Goal: Transaction & Acquisition: Purchase product/service

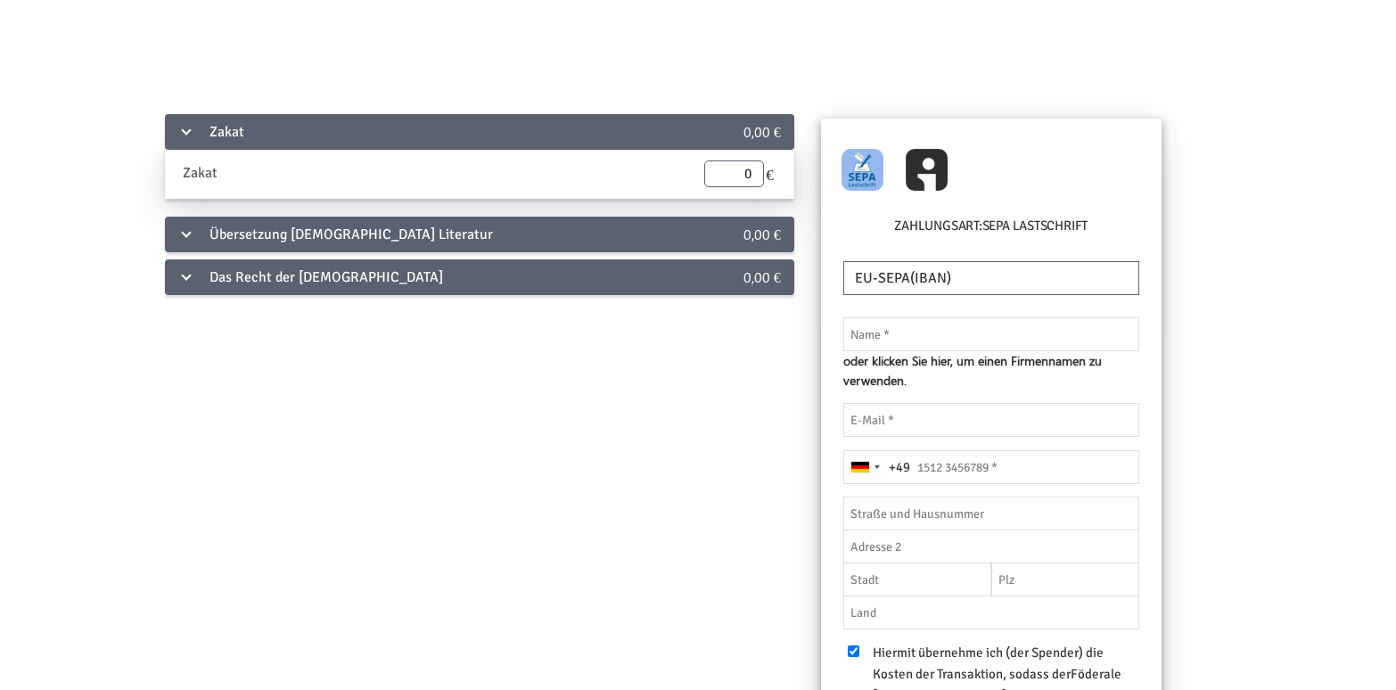
click at [644, 277] on div "Das Recht der [DEMOGRAPHIC_DATA]" at bounding box center [422, 277] width 515 height 36
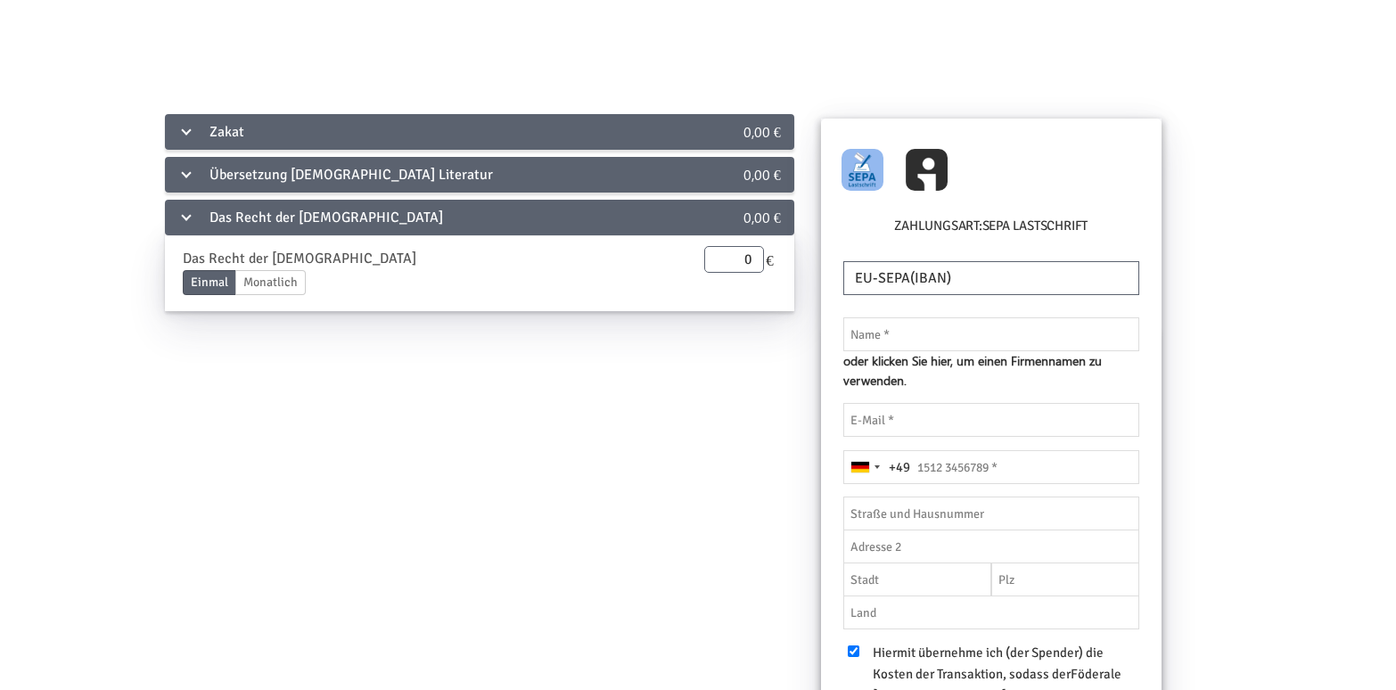
click at [561, 220] on div "Das Recht der [DEMOGRAPHIC_DATA]" at bounding box center [422, 218] width 515 height 36
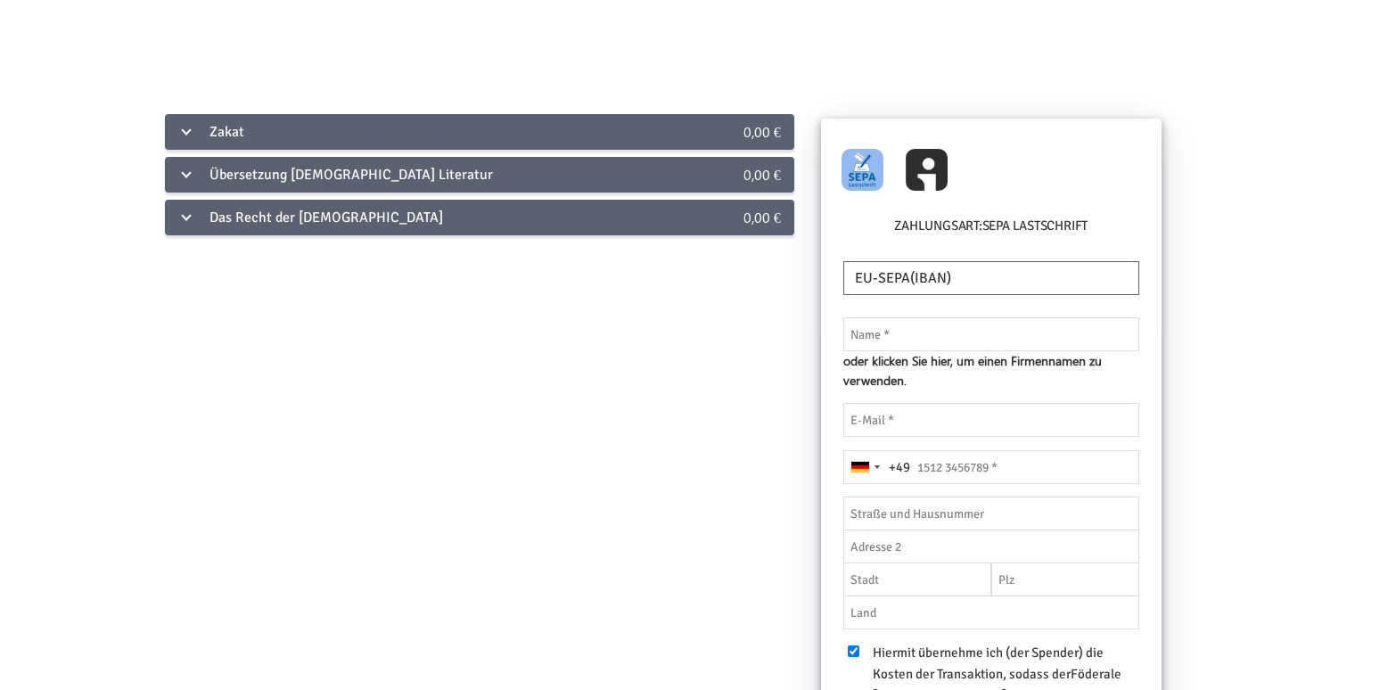
click at [544, 186] on div "Übersetzung [DEMOGRAPHIC_DATA] Literatur" at bounding box center [422, 175] width 515 height 36
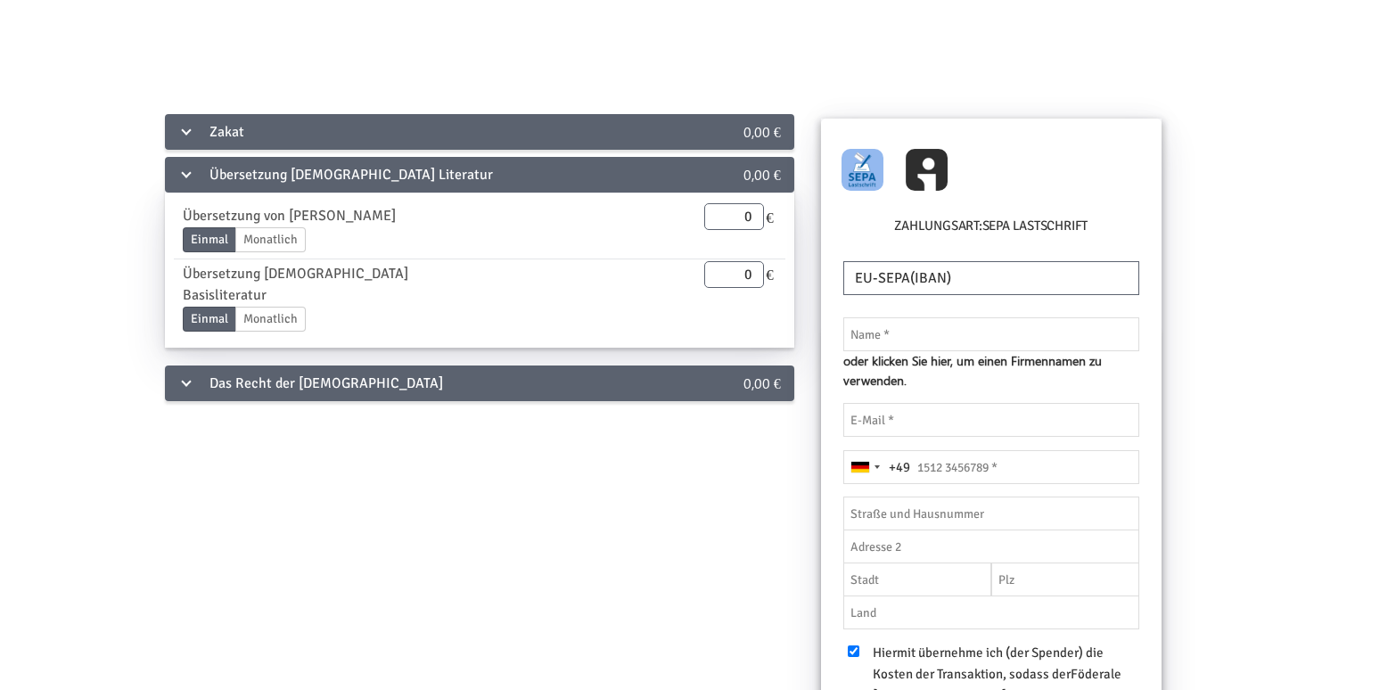
click at [525, 176] on div "Übersetzung [DEMOGRAPHIC_DATA] Literatur" at bounding box center [422, 175] width 515 height 36
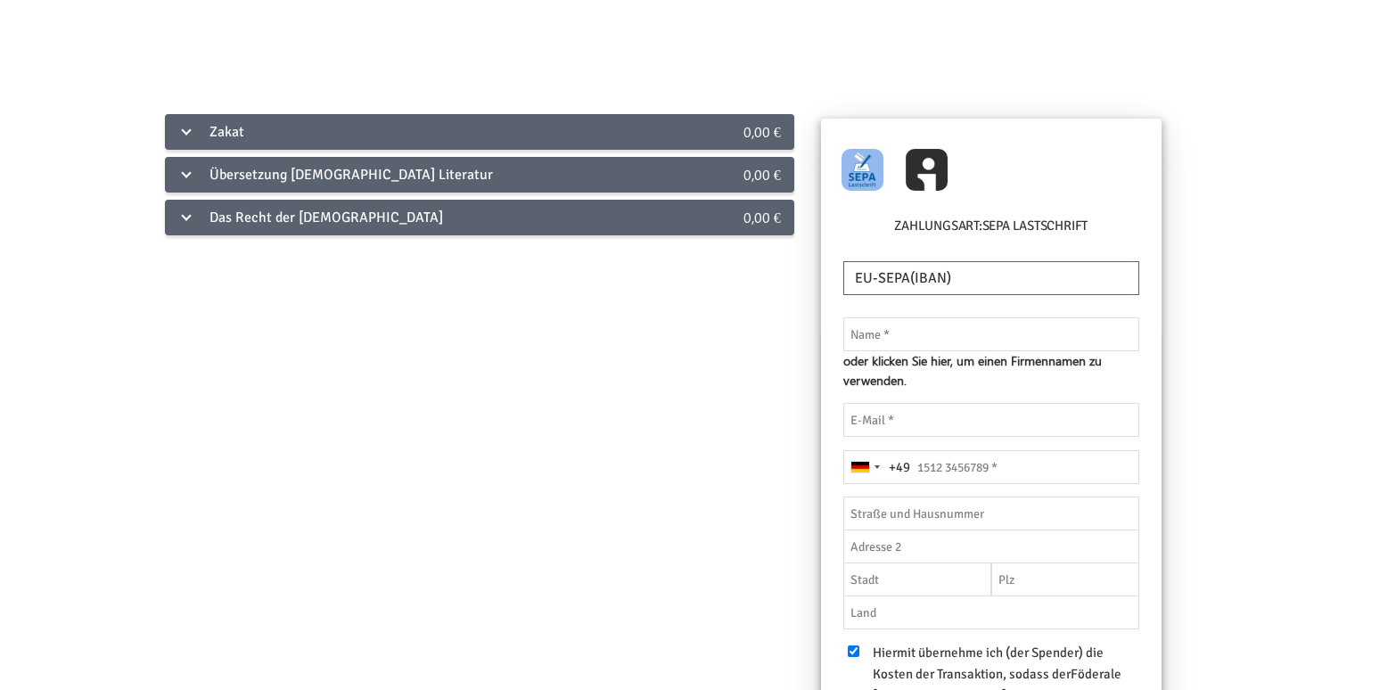
click at [509, 141] on div "Zakat" at bounding box center [422, 132] width 515 height 36
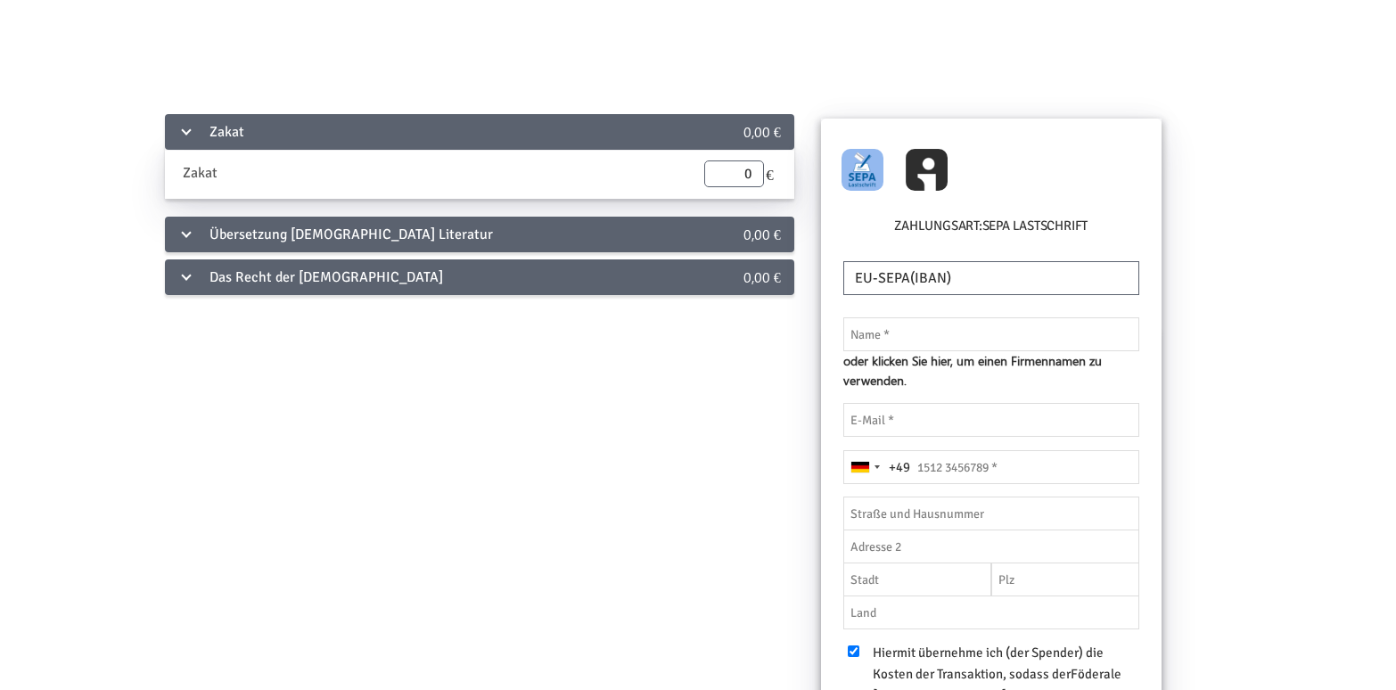
click at [509, 141] on div "Zakat" at bounding box center [422, 132] width 515 height 36
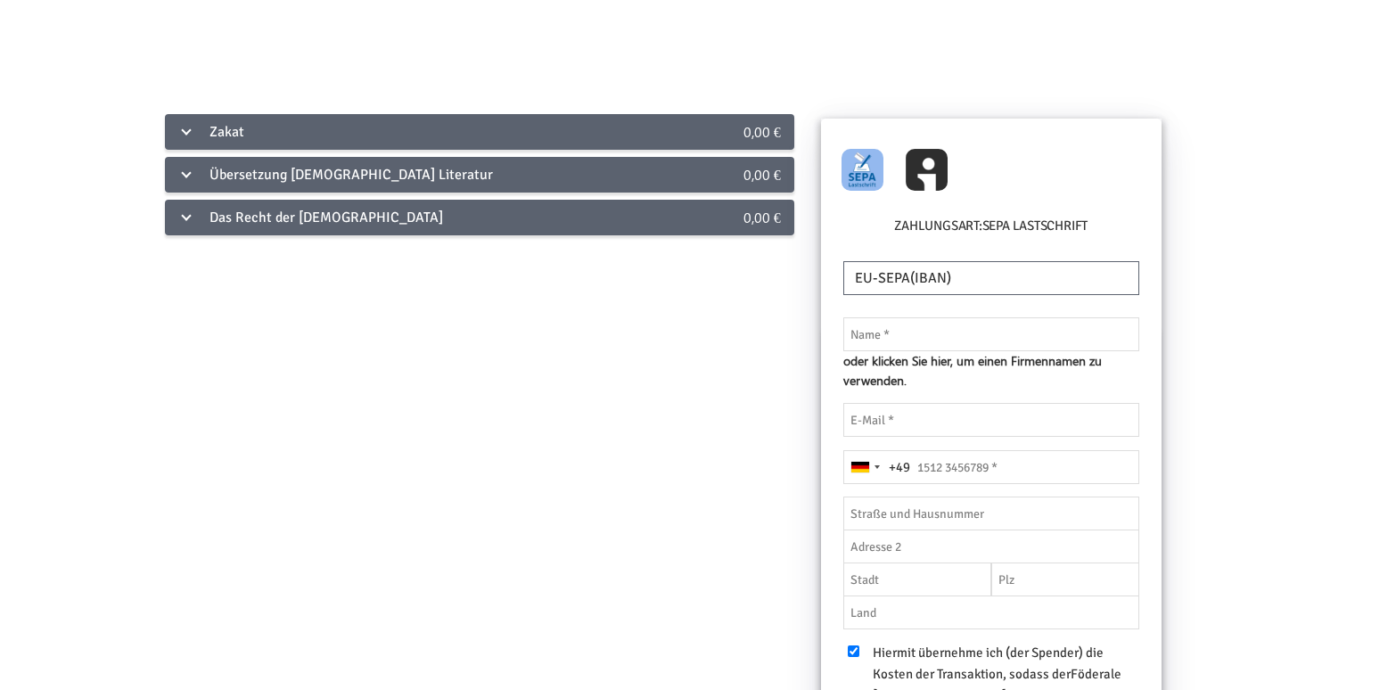
click at [510, 210] on div "Das Recht der [DEMOGRAPHIC_DATA]" at bounding box center [422, 218] width 515 height 36
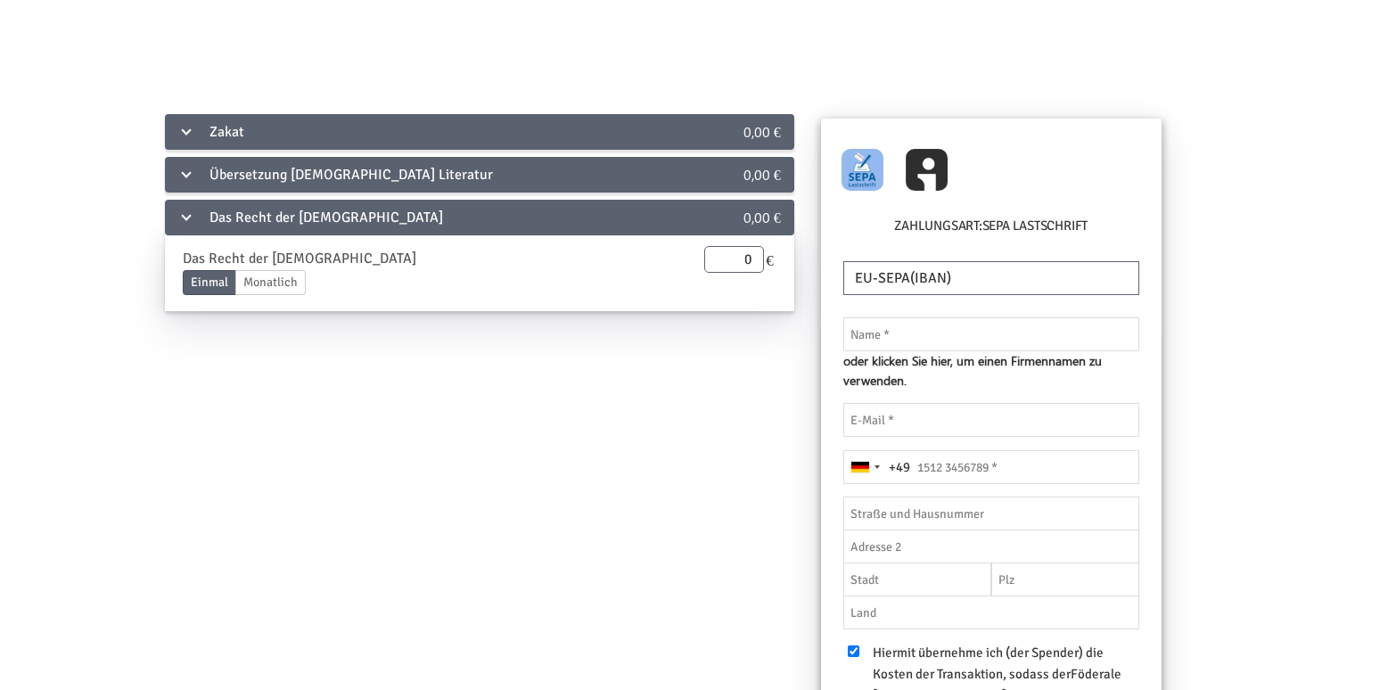
click at [510, 210] on div "Das Recht der [DEMOGRAPHIC_DATA]" at bounding box center [422, 218] width 515 height 36
